Goal: Task Accomplishment & Management: Use online tool/utility

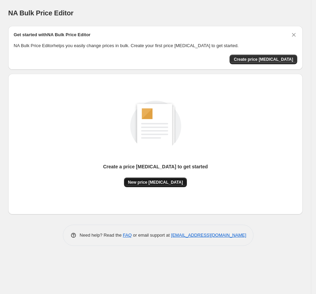
click at [154, 185] on span "New price [MEDICAL_DATA]" at bounding box center [155, 182] width 55 height 5
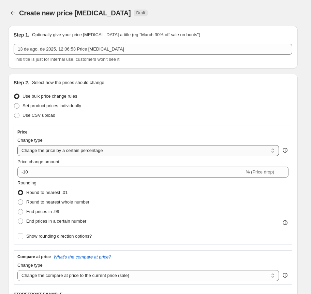
click at [151, 148] on select "Change the price to a certain amount Change the price by a certain amount Chang…" at bounding box center [148, 150] width 262 height 11
select select "pcap"
click at [17, 145] on select "Change the price to a certain amount Change the price by a certain amount Chang…" at bounding box center [148, 150] width 262 height 11
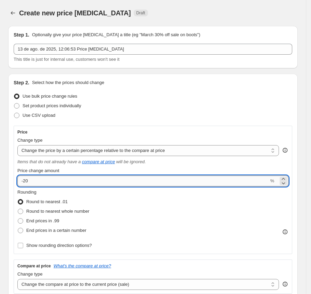
click at [63, 180] on input "-20" at bounding box center [143, 180] width 252 height 11
type input "-2"
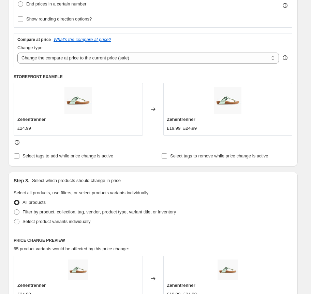
scroll to position [169, 0]
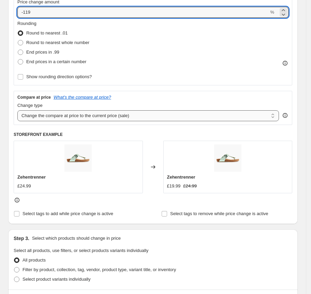
type input "-119"
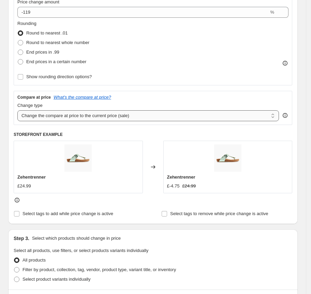
click at [171, 114] on select "Change the compare at price to the current price (sale) Change the compare at p…" at bounding box center [148, 115] width 262 height 11
select select "no_change"
click at [17, 110] on select "Change the compare at price to the current price (sale) Change the compare at p…" at bounding box center [148, 115] width 262 height 11
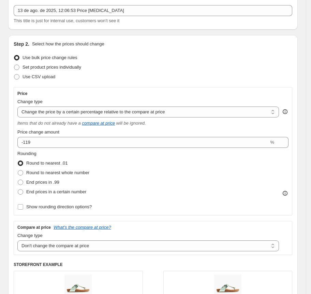
scroll to position [38, 0]
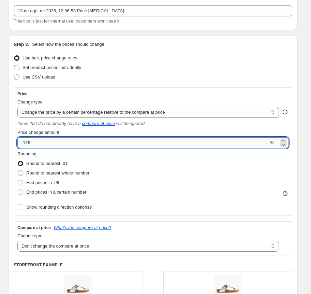
click at [48, 147] on input "-119" at bounding box center [143, 142] width 252 height 11
type input "-1"
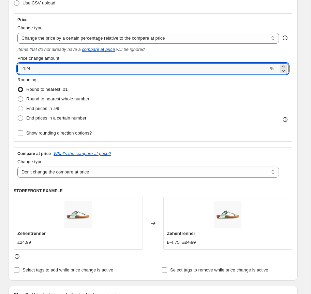
scroll to position [94, 0]
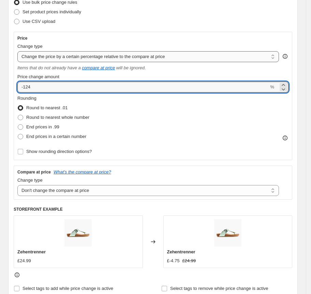
click at [174, 54] on select "Change the price to a certain amount Change the price by a certain amount Chang…" at bounding box center [148, 56] width 262 height 11
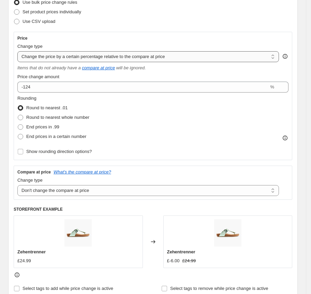
click at [17, 51] on select "Change the price to a certain amount Change the price by a certain amount Chang…" at bounding box center [148, 56] width 262 height 11
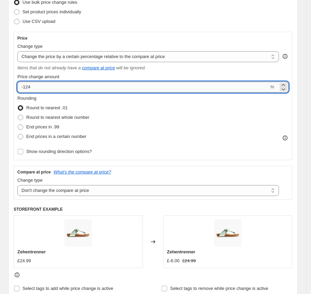
click at [63, 89] on input "-124" at bounding box center [143, 87] width 252 height 11
type input "-1"
drag, startPoint x: 23, startPoint y: 88, endPoint x: -8, endPoint y: 82, distance: 31.4
click at [0, 82] on html "Home Settings Plans Skip to content Create new price [MEDICAL_DATA]. This page …" at bounding box center [155, 53] width 311 height 294
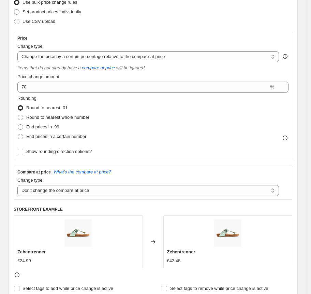
click at [9, 99] on div "Step 2. Select how the prices should change Use bulk price change rules Set pro…" at bounding box center [153, 139] width 290 height 319
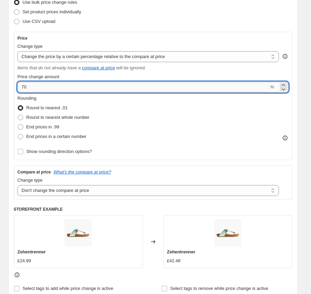
click at [21, 88] on input "70" at bounding box center [143, 87] width 252 height 11
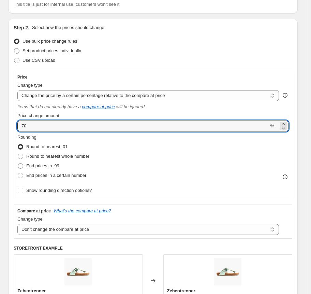
scroll to position [54, 0]
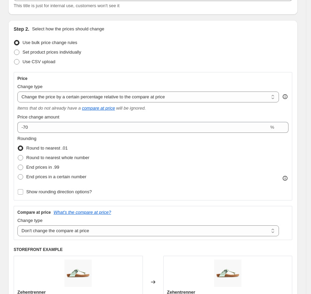
click at [10, 182] on div "Step 2. Select how the prices should change Use bulk price change rules Set pro…" at bounding box center [153, 179] width 290 height 319
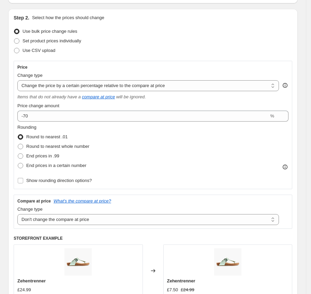
scroll to position [59, 0]
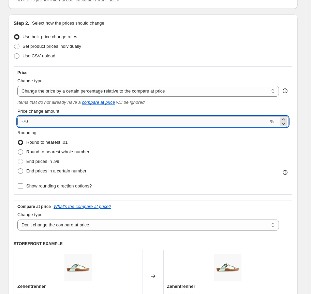
click at [25, 120] on input "-70" at bounding box center [143, 121] width 252 height 11
type input "-60"
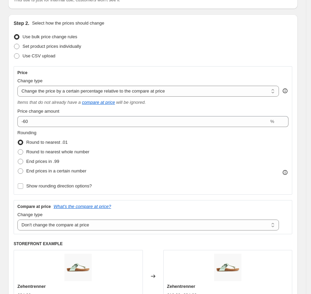
click at [13, 143] on div "Step 2. Select how the prices should change Use bulk price change rules Set pro…" at bounding box center [153, 173] width 290 height 319
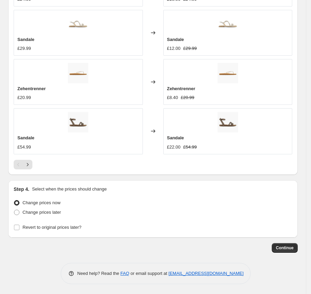
scroll to position [571, 0]
click at [286, 246] on span "Continue" at bounding box center [285, 247] width 18 height 5
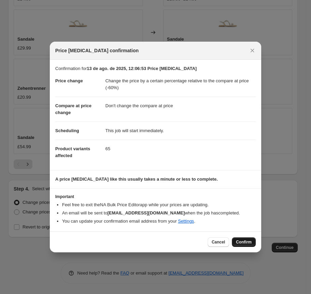
click at [244, 239] on button "Confirm" at bounding box center [244, 242] width 24 height 10
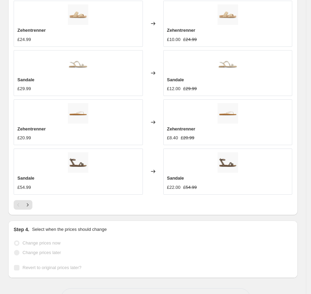
scroll to position [589, 0]
